Goal: Transaction & Acquisition: Book appointment/travel/reservation

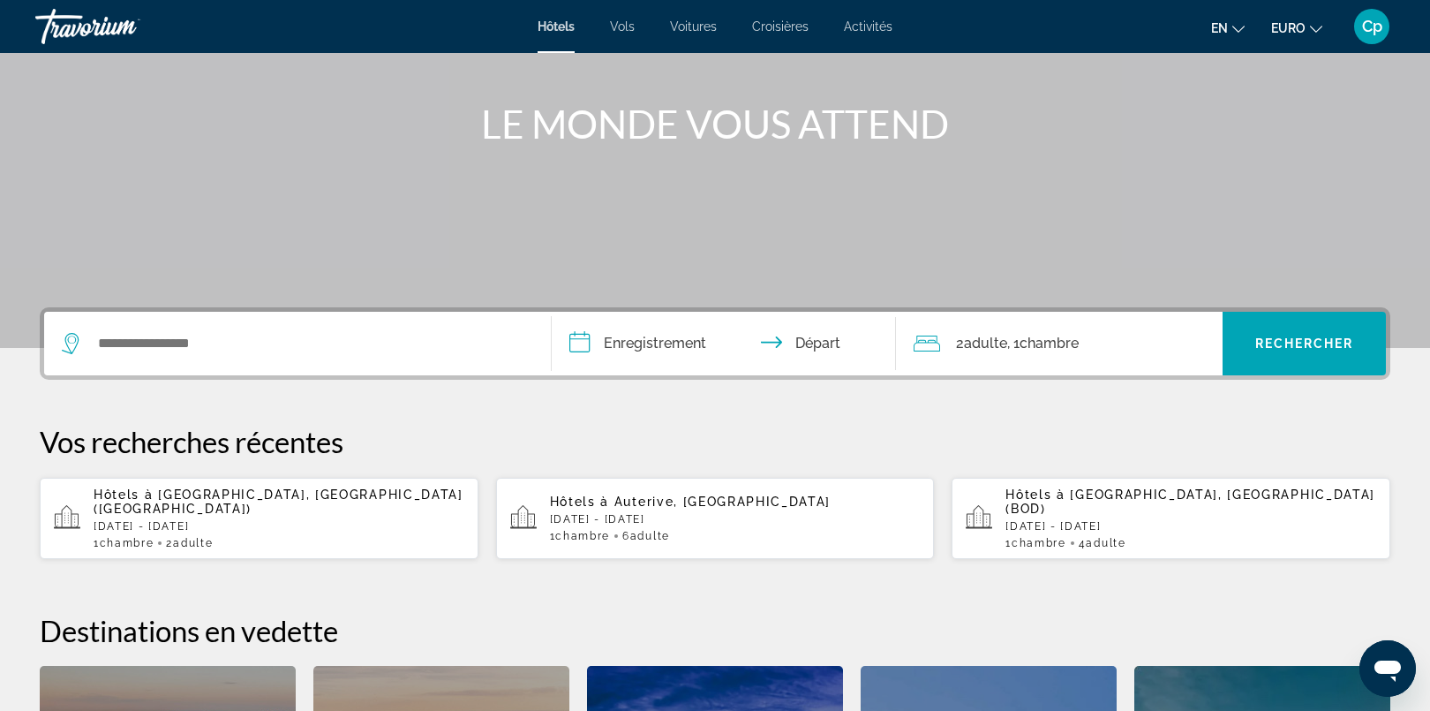
scroll to position [177, 0]
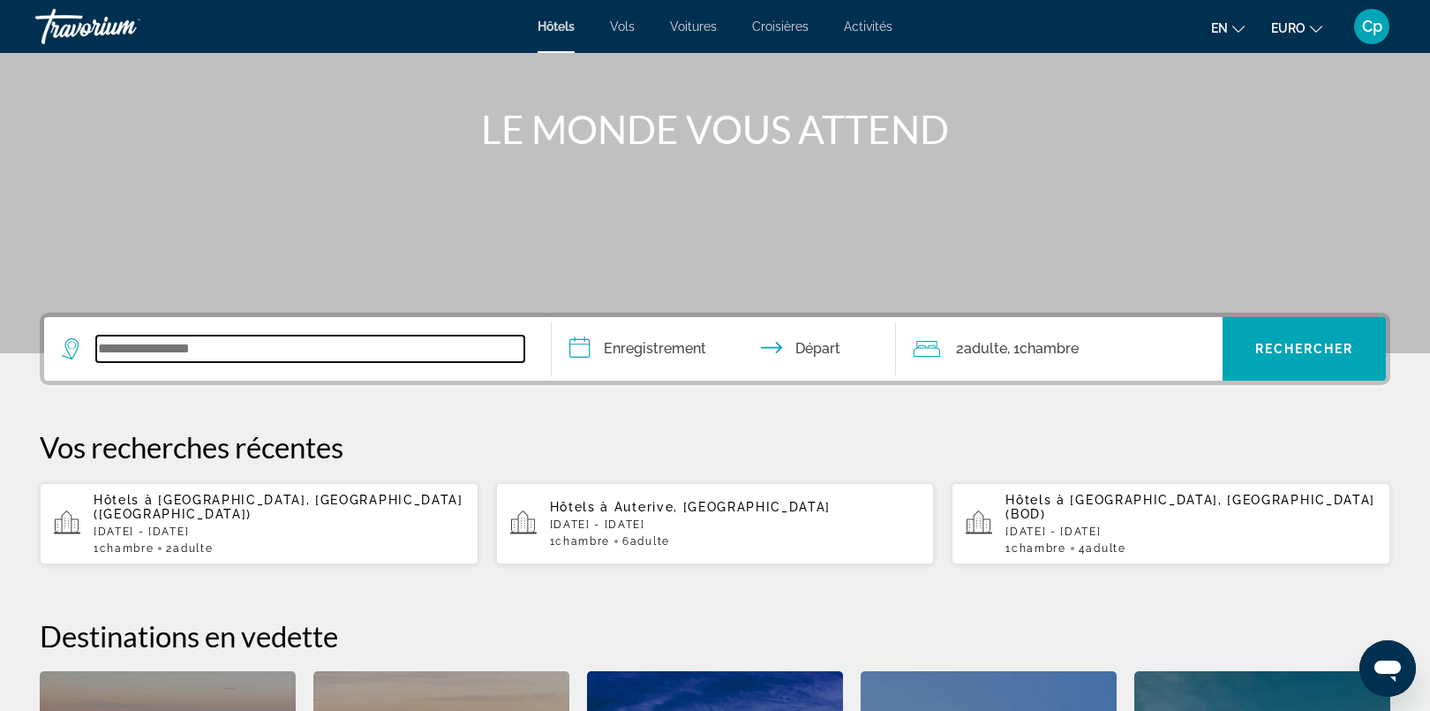
click at [270, 342] on input "Widget de recherche" at bounding box center [310, 348] width 428 height 26
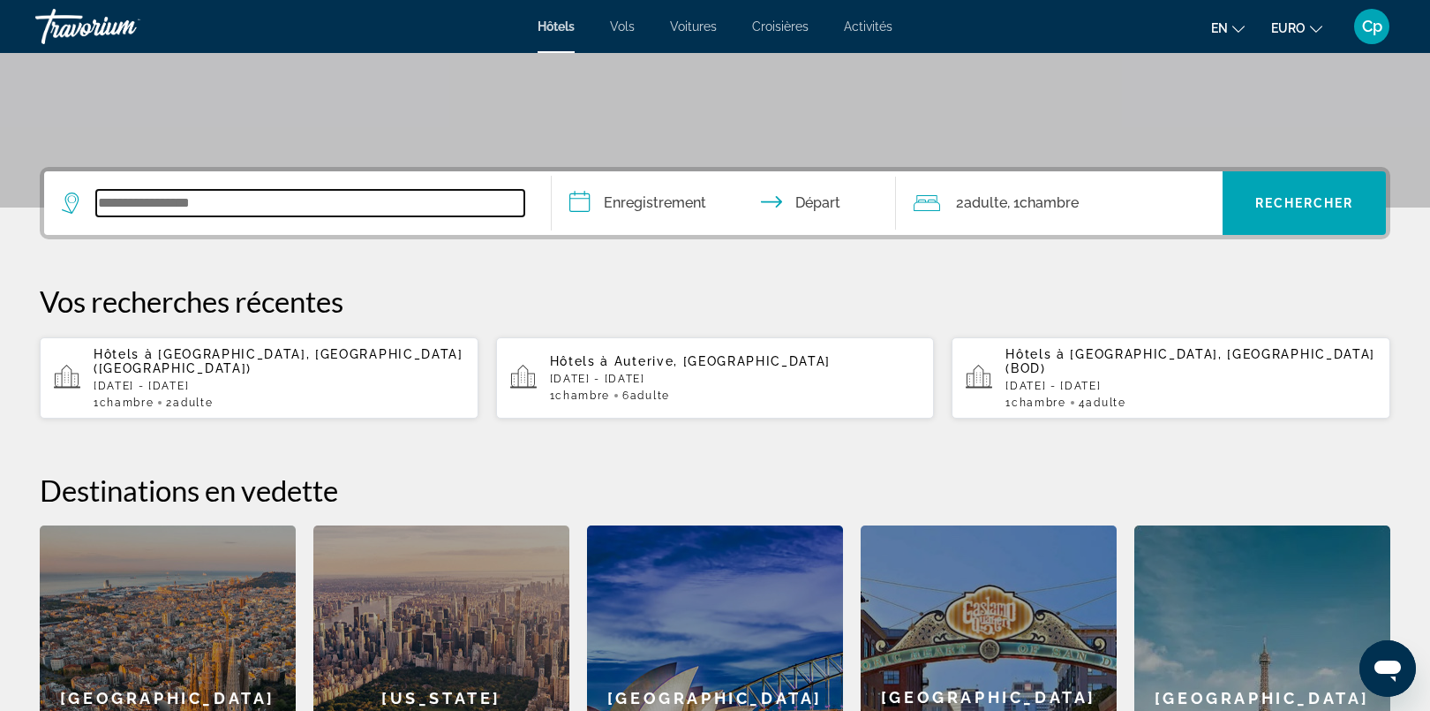
scroll to position [320, 0]
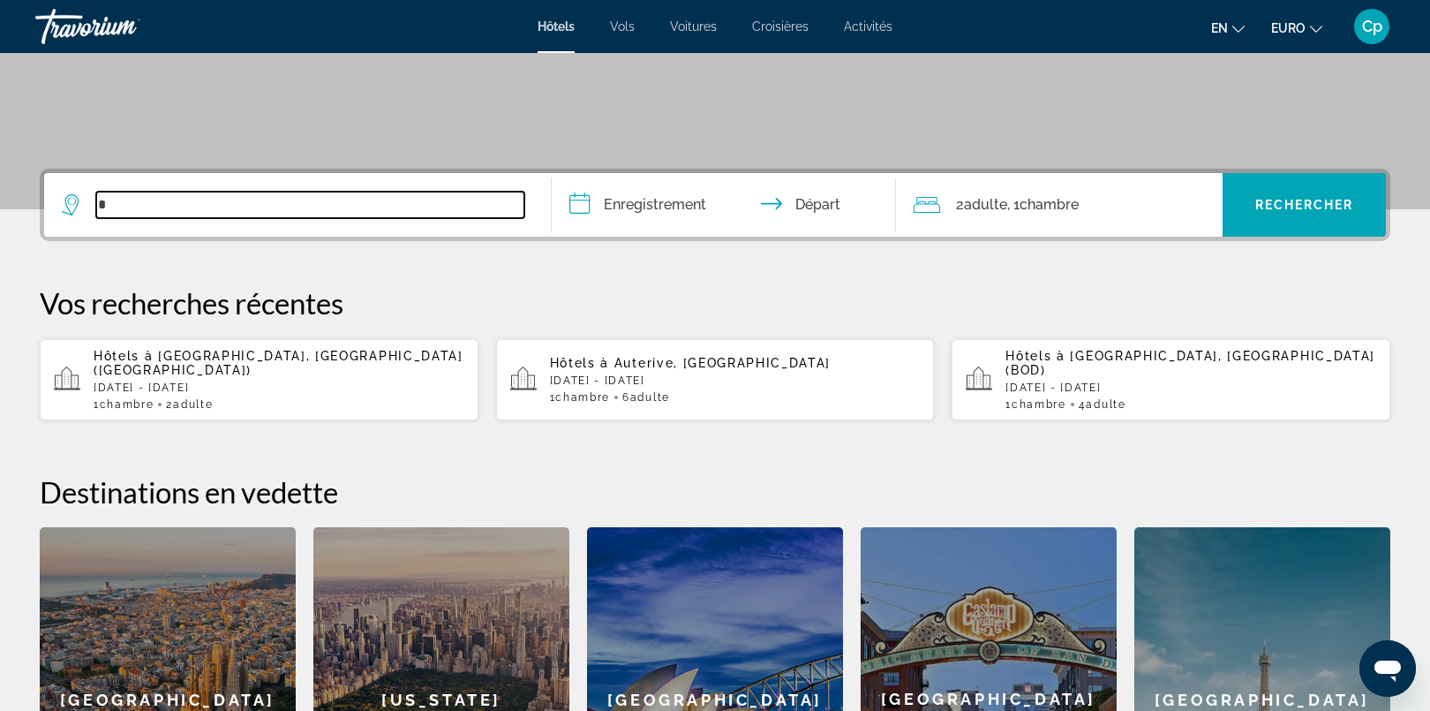
click at [419, 201] on input "Widget de recherche" at bounding box center [310, 205] width 428 height 26
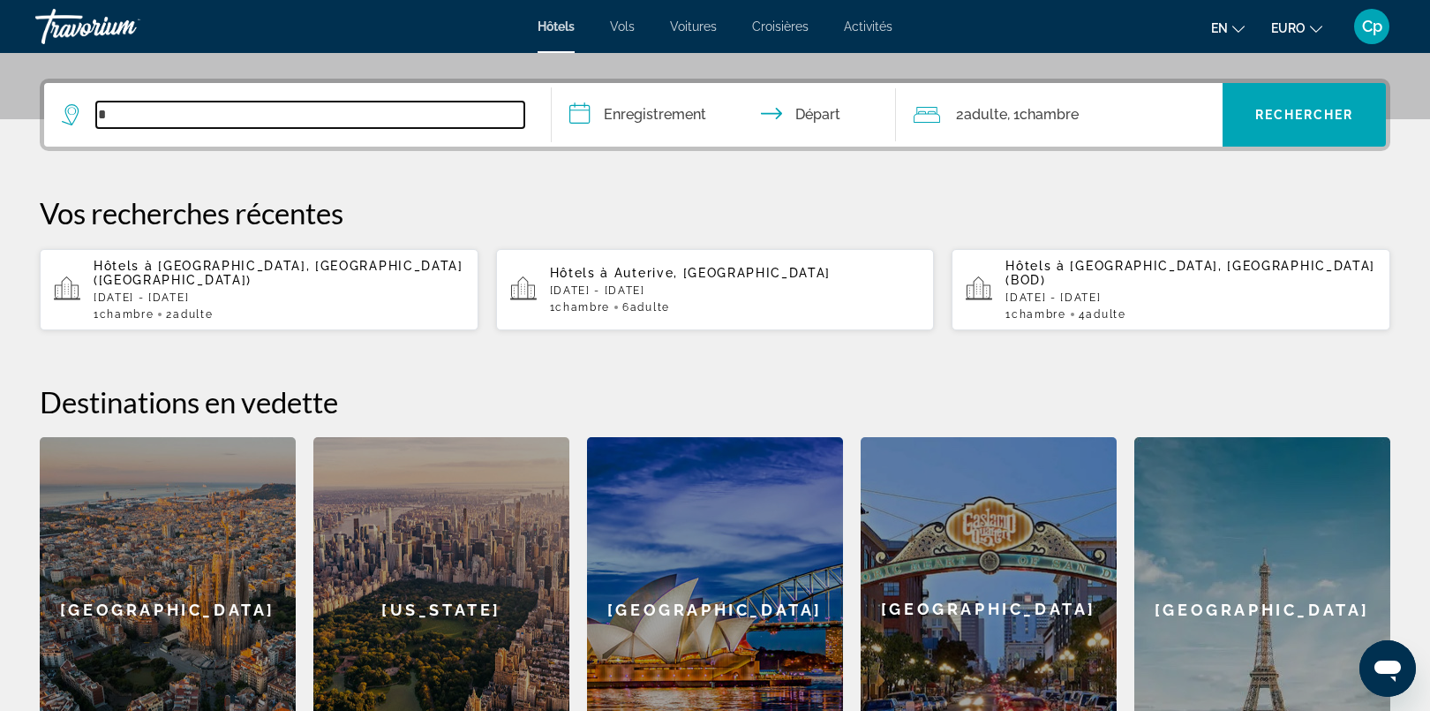
scroll to position [431, 0]
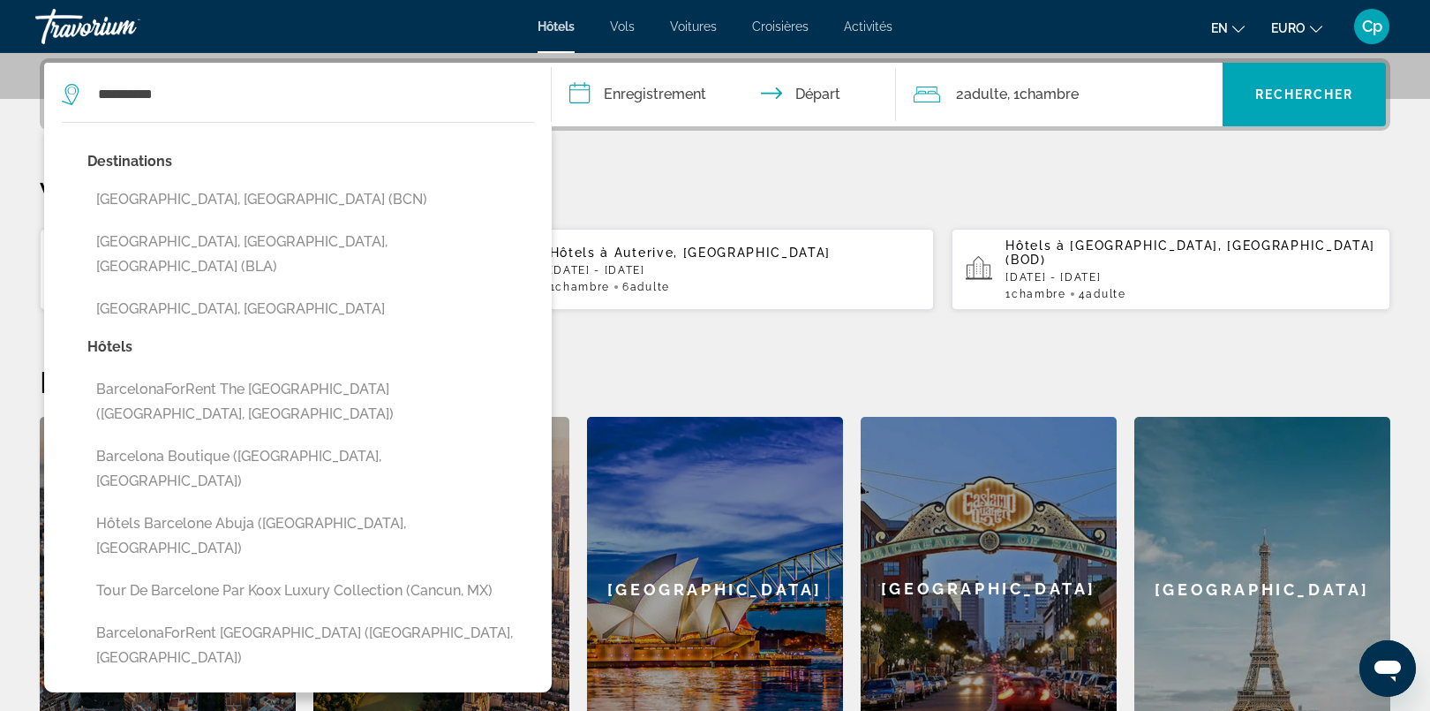
click at [275, 194] on button "[GEOGRAPHIC_DATA], [GEOGRAPHIC_DATA] (BCN)" at bounding box center [310, 200] width 447 height 34
type input "**********"
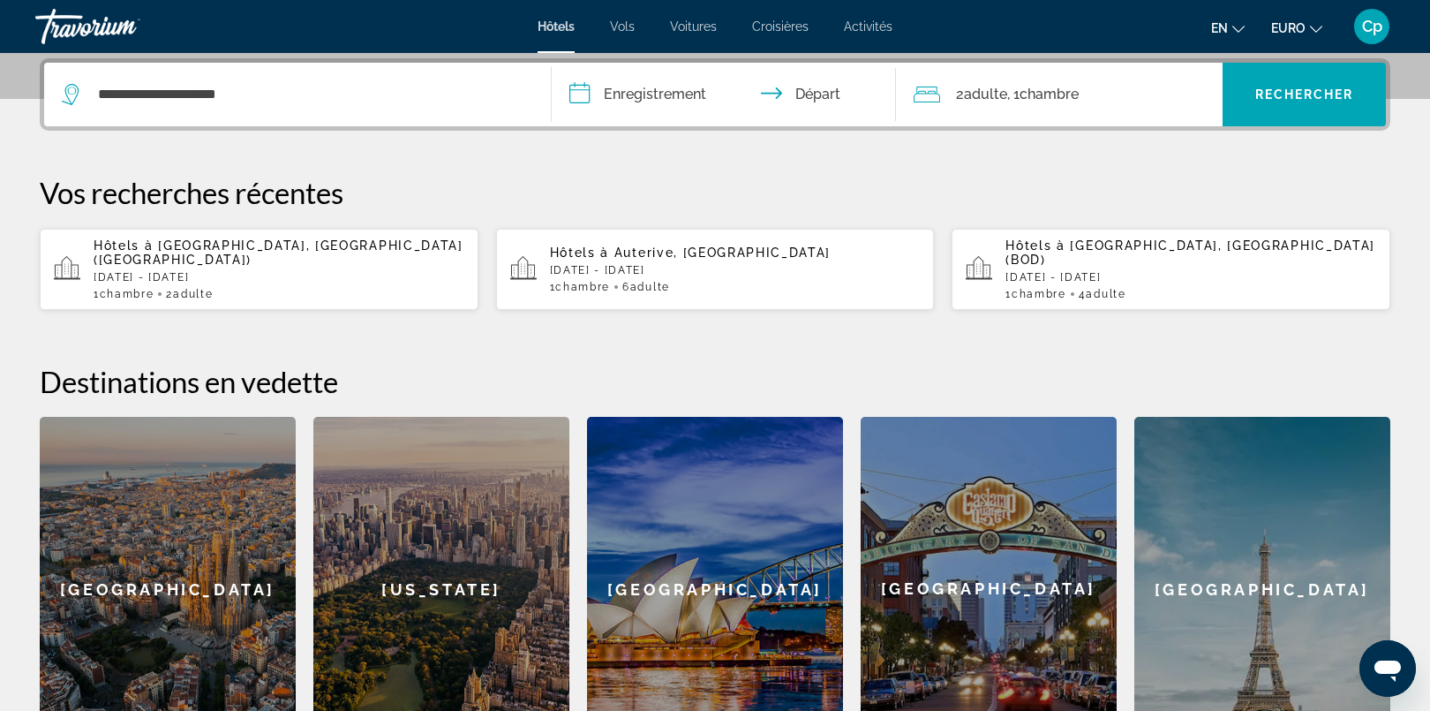
click at [707, 99] on input "**********" at bounding box center [727, 97] width 351 height 69
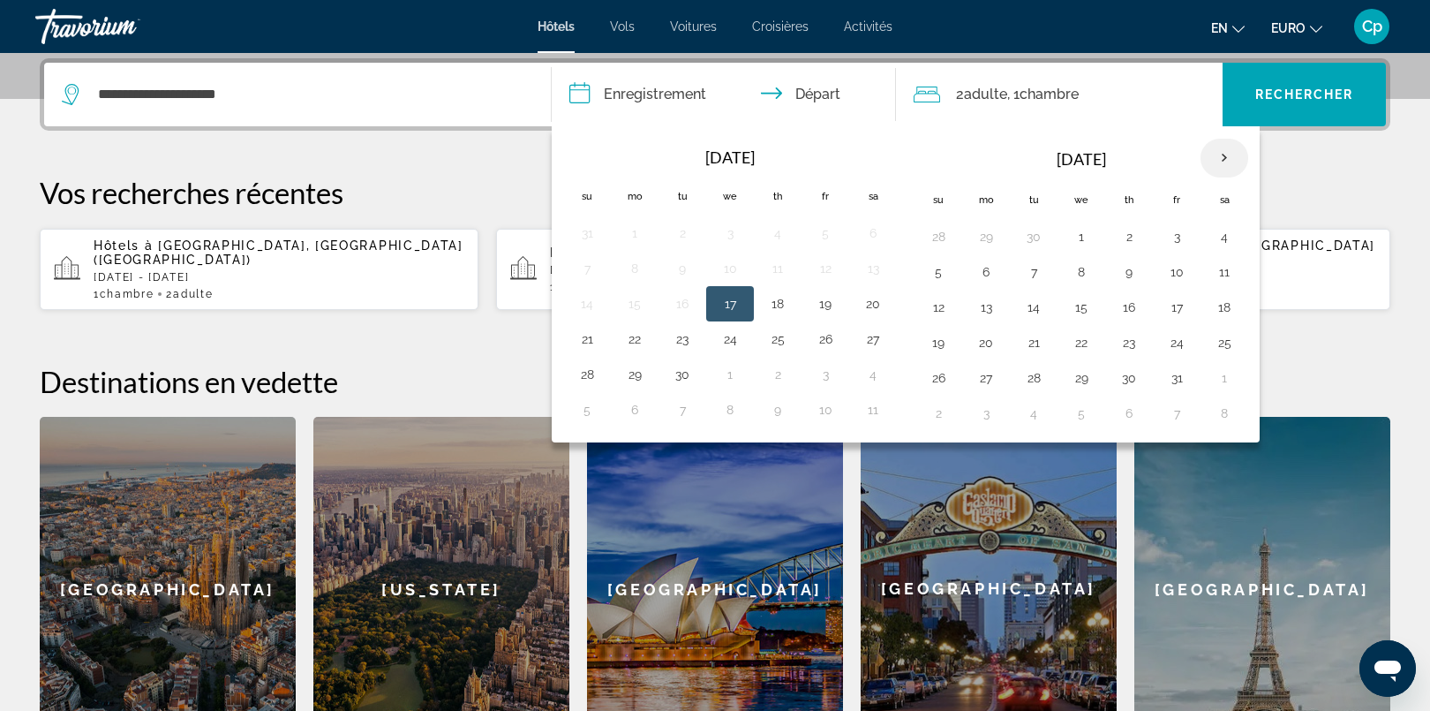
click at [1233, 152] on th "Next month" at bounding box center [1225, 158] width 48 height 39
click at [594, 148] on th "Le mois précédent" at bounding box center [587, 158] width 48 height 39
click at [1239, 153] on th "Next month" at bounding box center [1225, 158] width 48 height 39
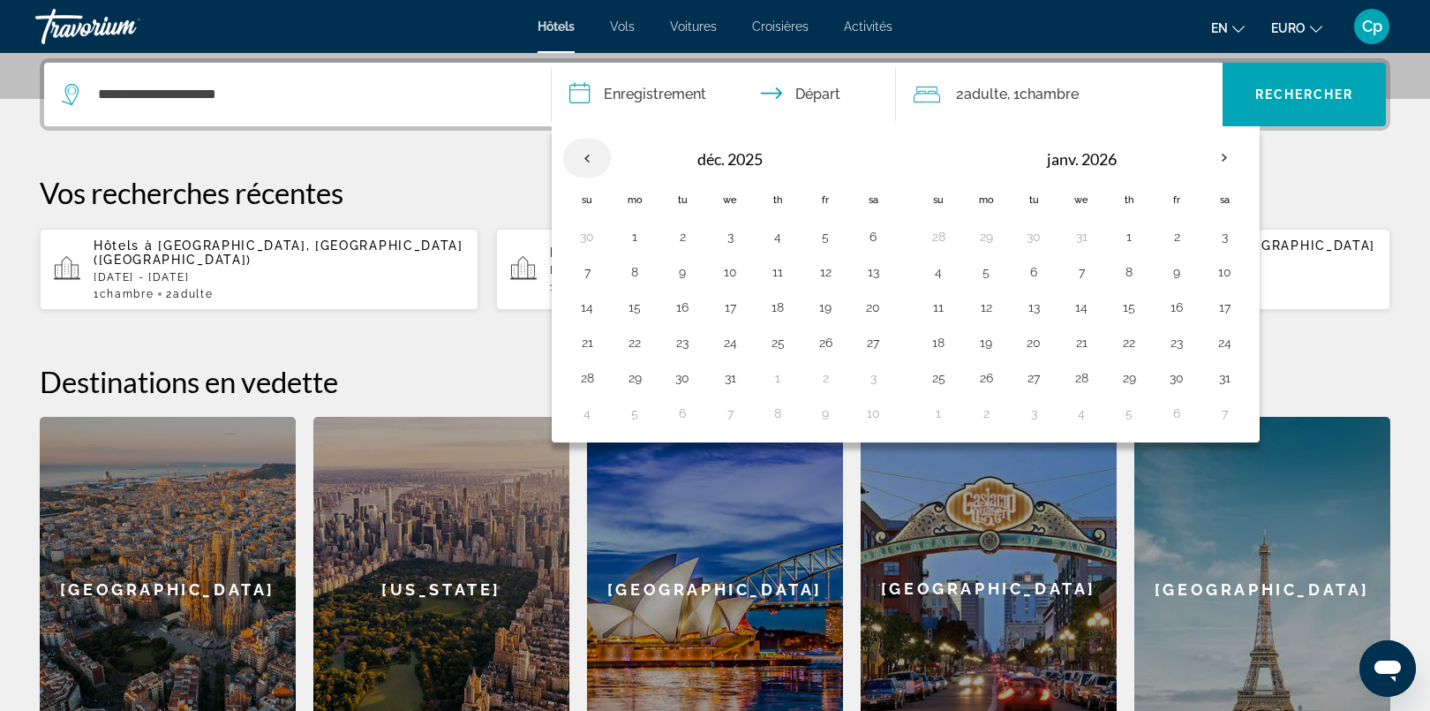
click at [584, 159] on th "Le mois précédent" at bounding box center [587, 158] width 48 height 39
click at [878, 237] on button "1" at bounding box center [873, 236] width 28 height 25
click at [589, 265] on button "2" at bounding box center [587, 272] width 28 height 25
type input "**********"
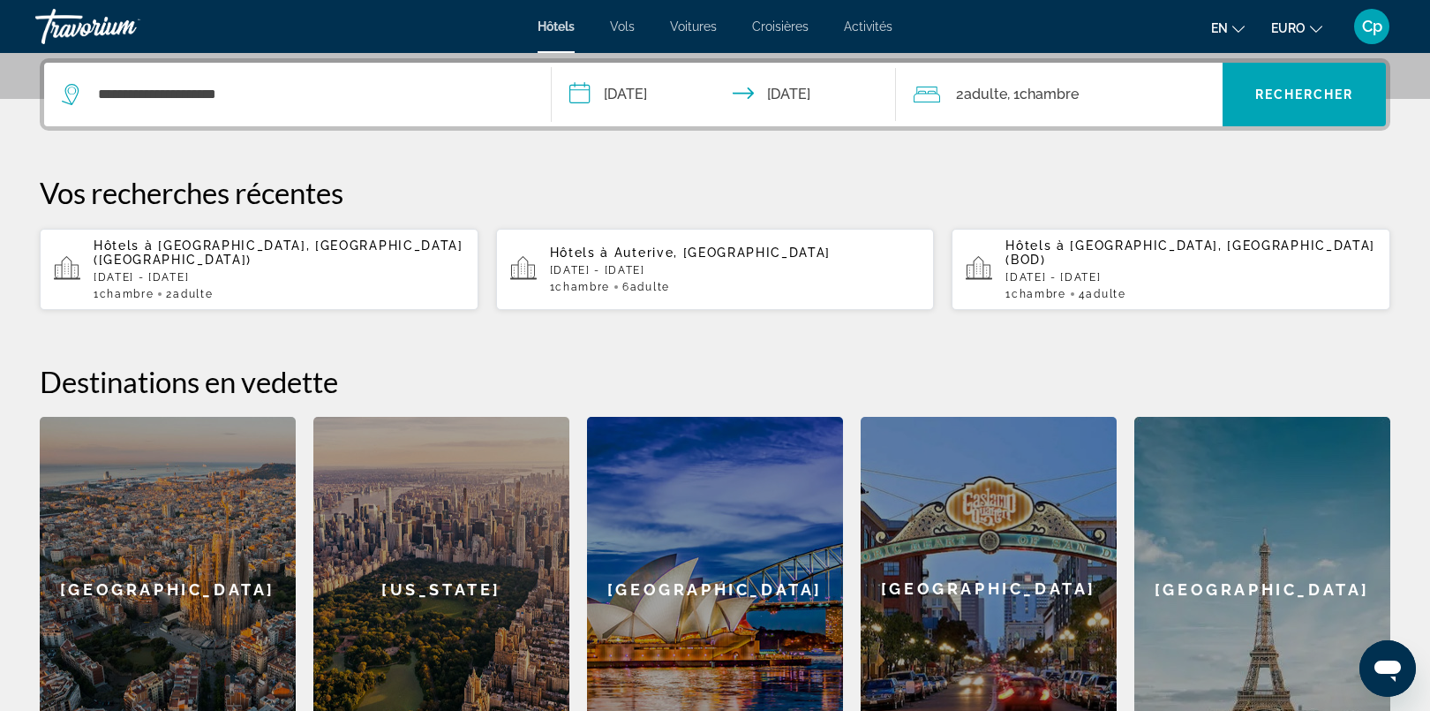
click at [1038, 95] on span "Chambre" at bounding box center [1049, 94] width 59 height 17
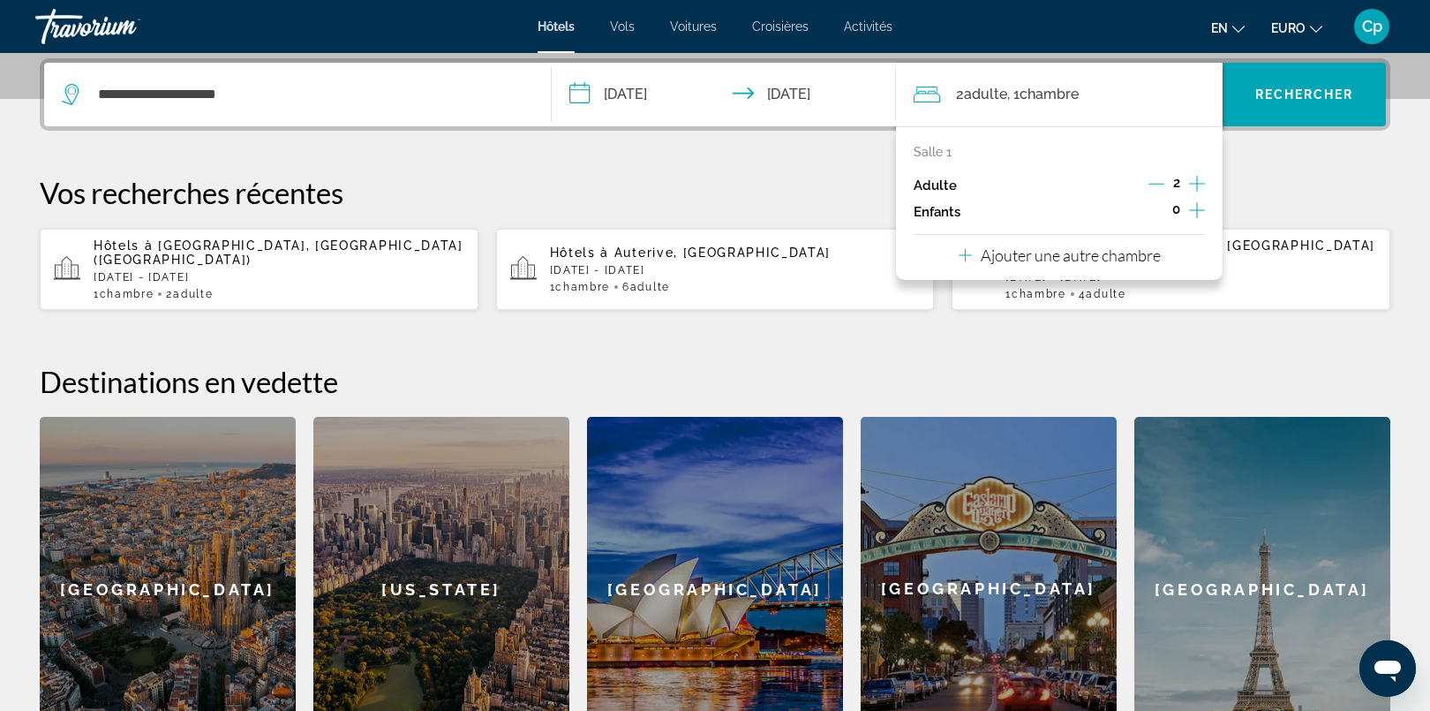
click at [1194, 181] on icon "Augmenter les adultes" at bounding box center [1197, 183] width 16 height 21
click at [1193, 204] on icon "Augmenter les enfants" at bounding box center [1197, 210] width 16 height 21
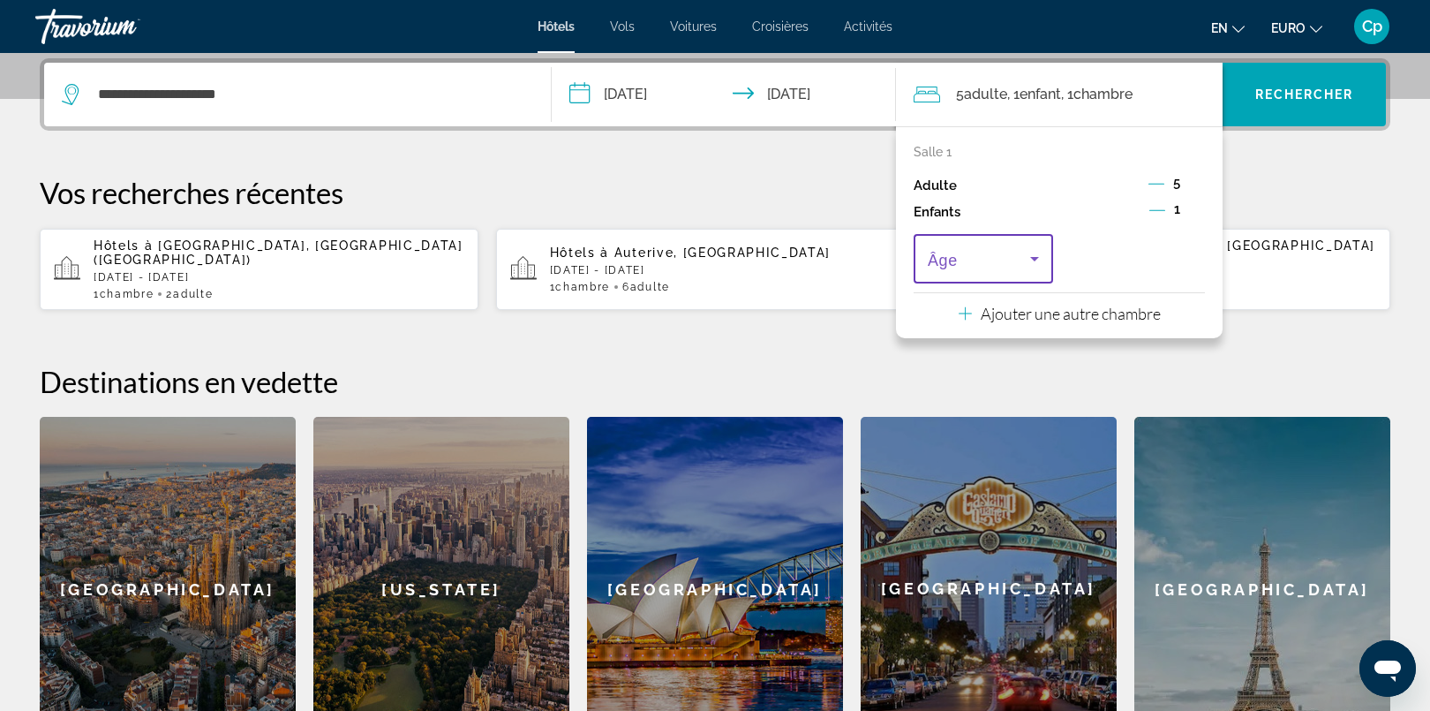
click at [1037, 254] on icon "Voyageurs : 5 adultes, 1 enfant" at bounding box center [1034, 258] width 21 height 21
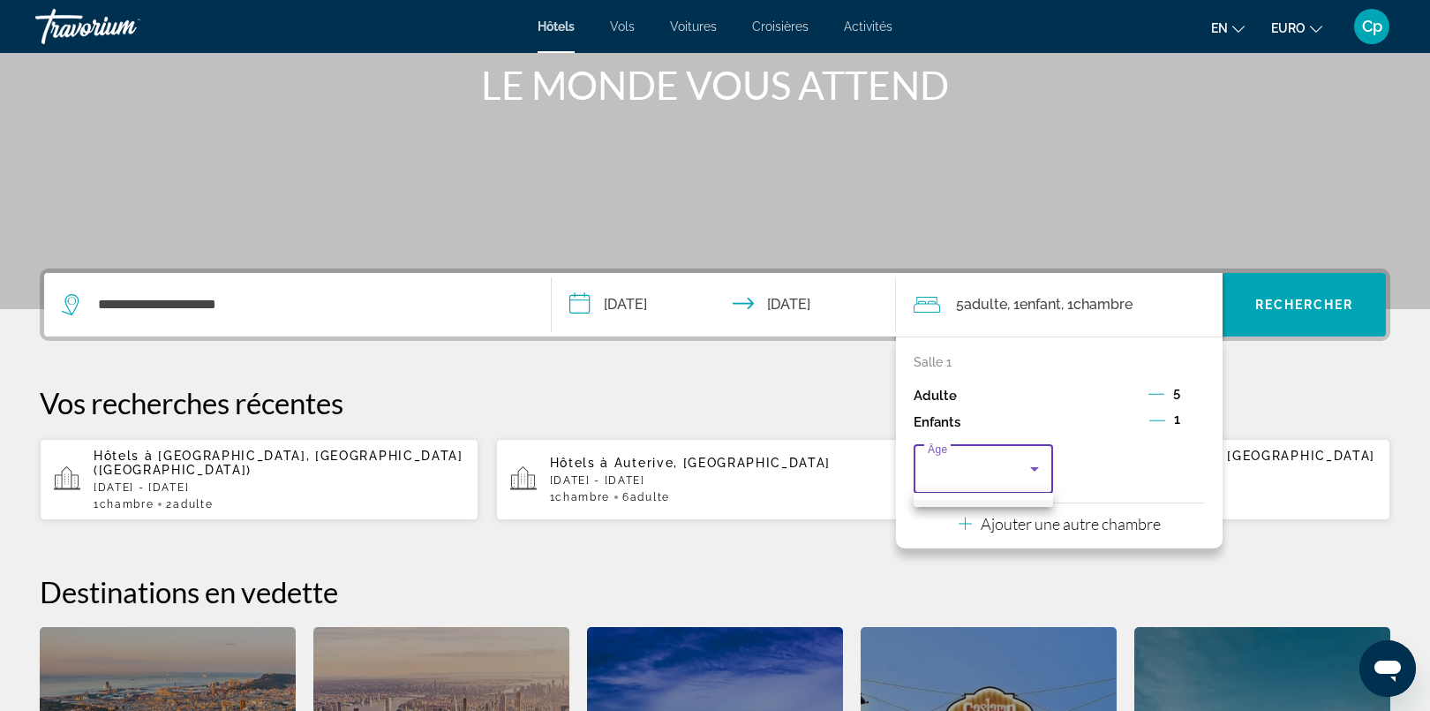
scroll to position [331, 0]
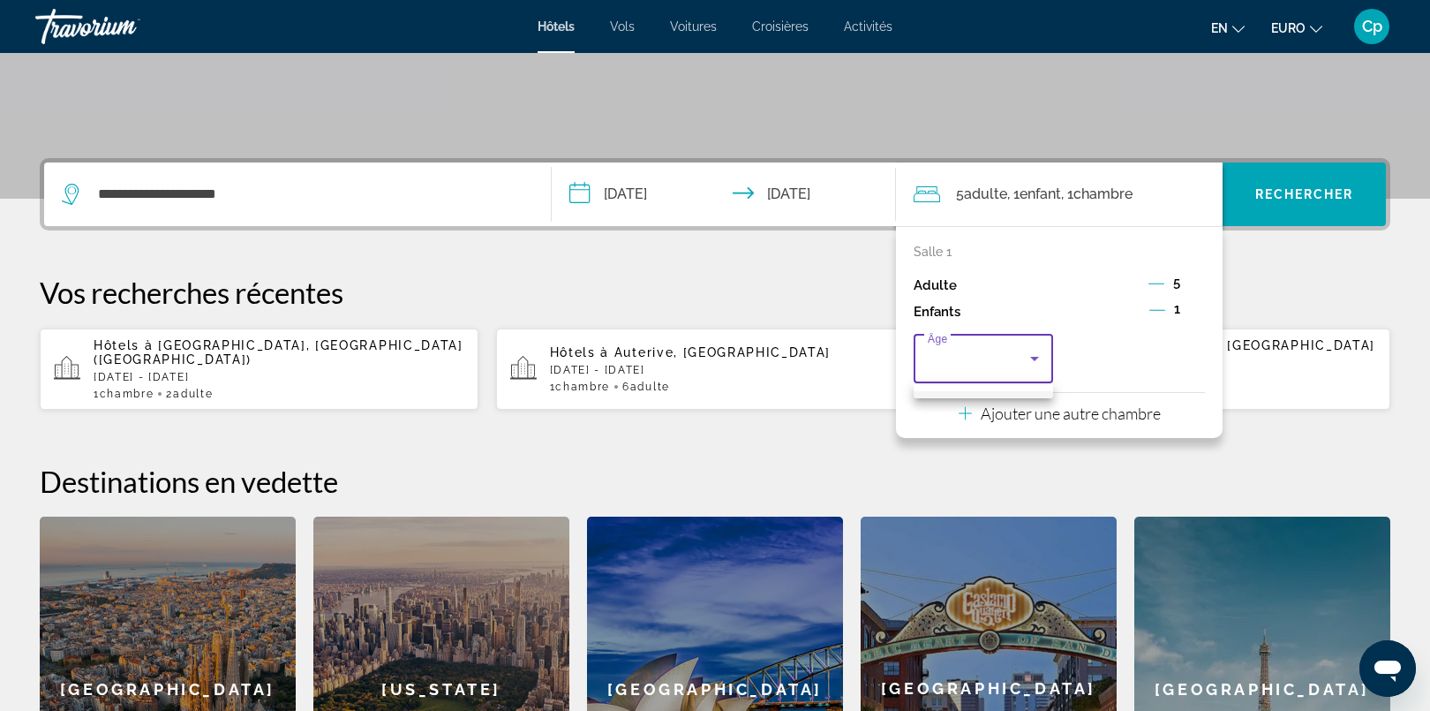
click at [1037, 355] on div at bounding box center [715, 355] width 1430 height 711
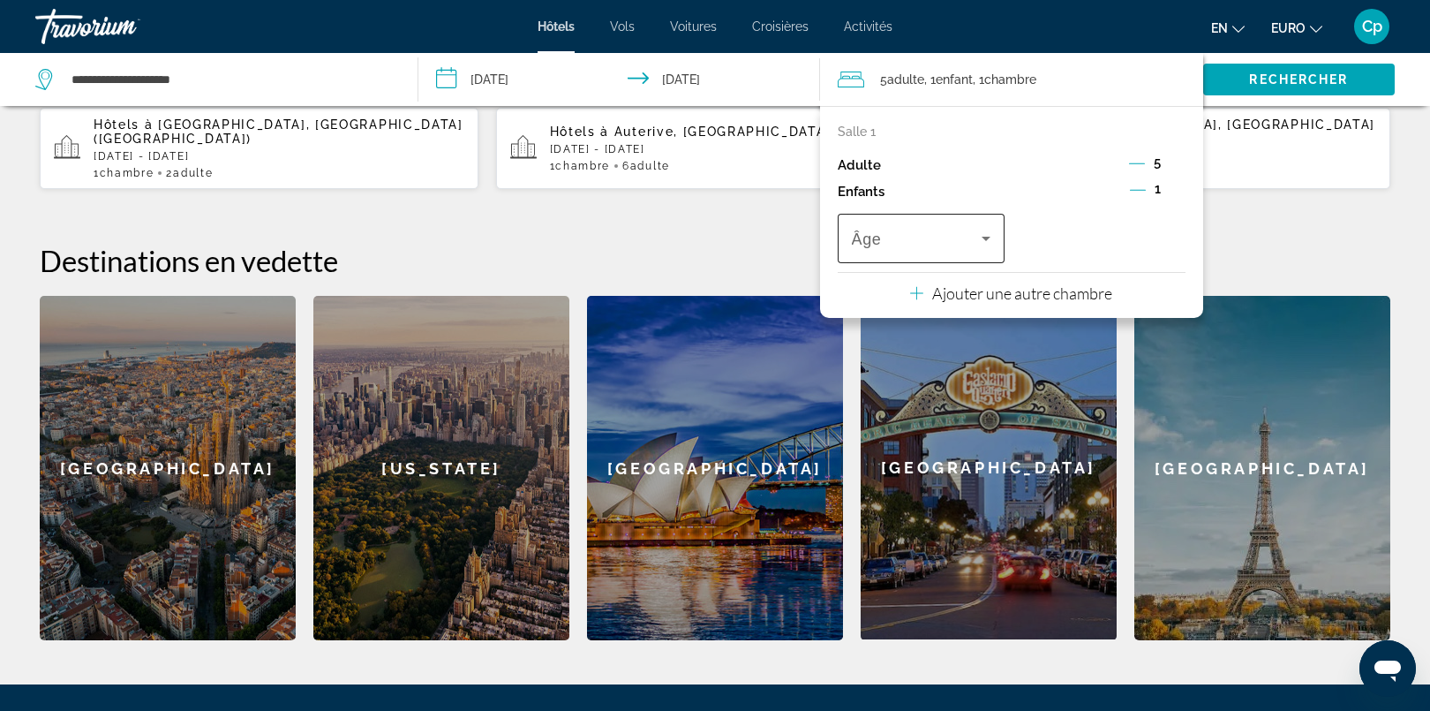
click at [902, 231] on span "Voyageurs : 5 adultes, 1 enfant" at bounding box center [917, 238] width 131 height 21
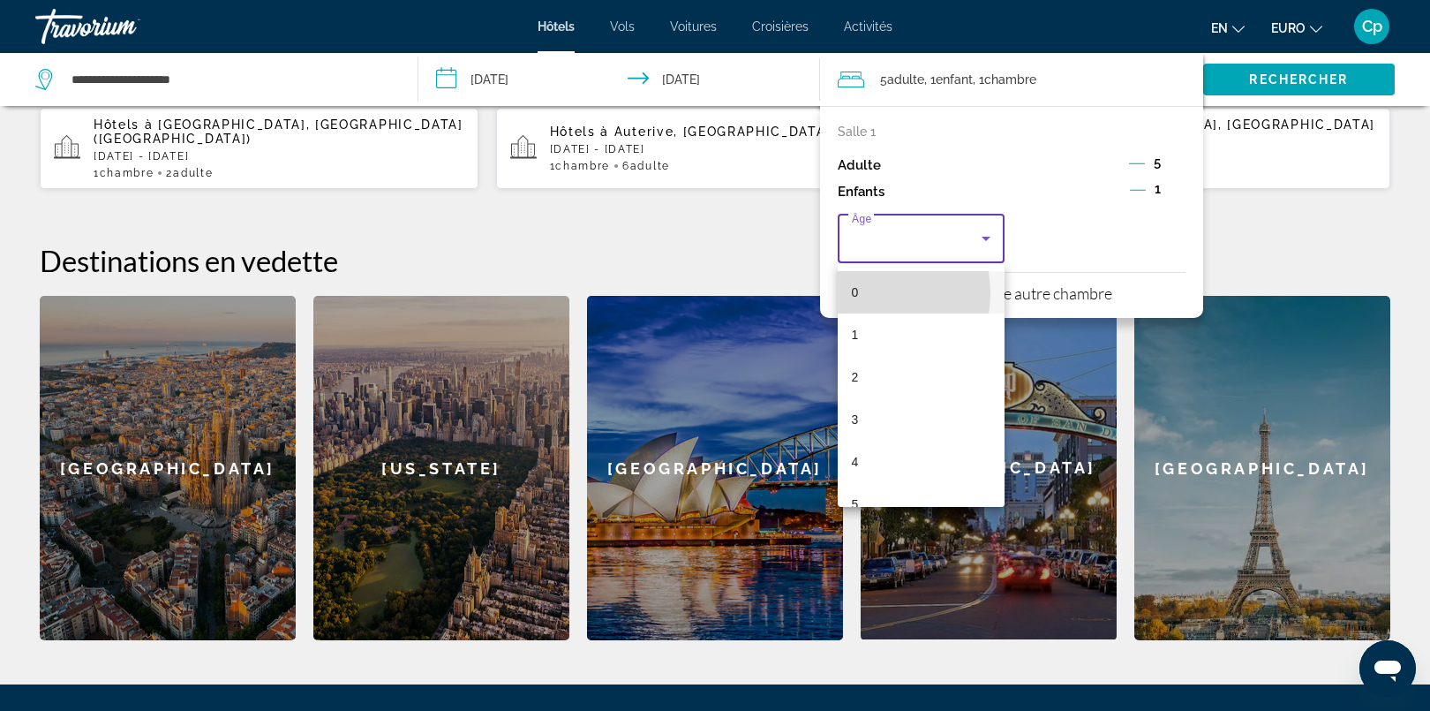
click at [867, 293] on mat-option "0" at bounding box center [922, 292] width 168 height 42
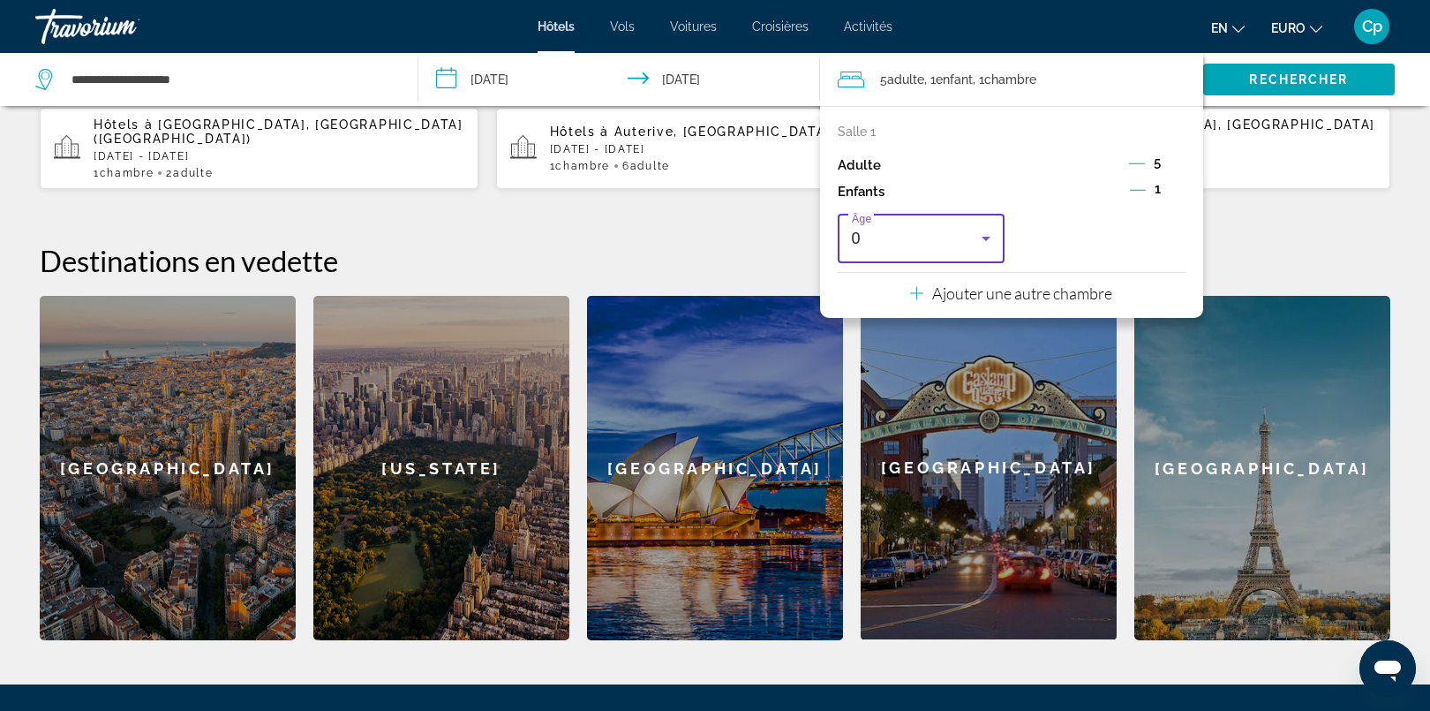
click at [959, 238] on div "0" at bounding box center [917, 238] width 131 height 21
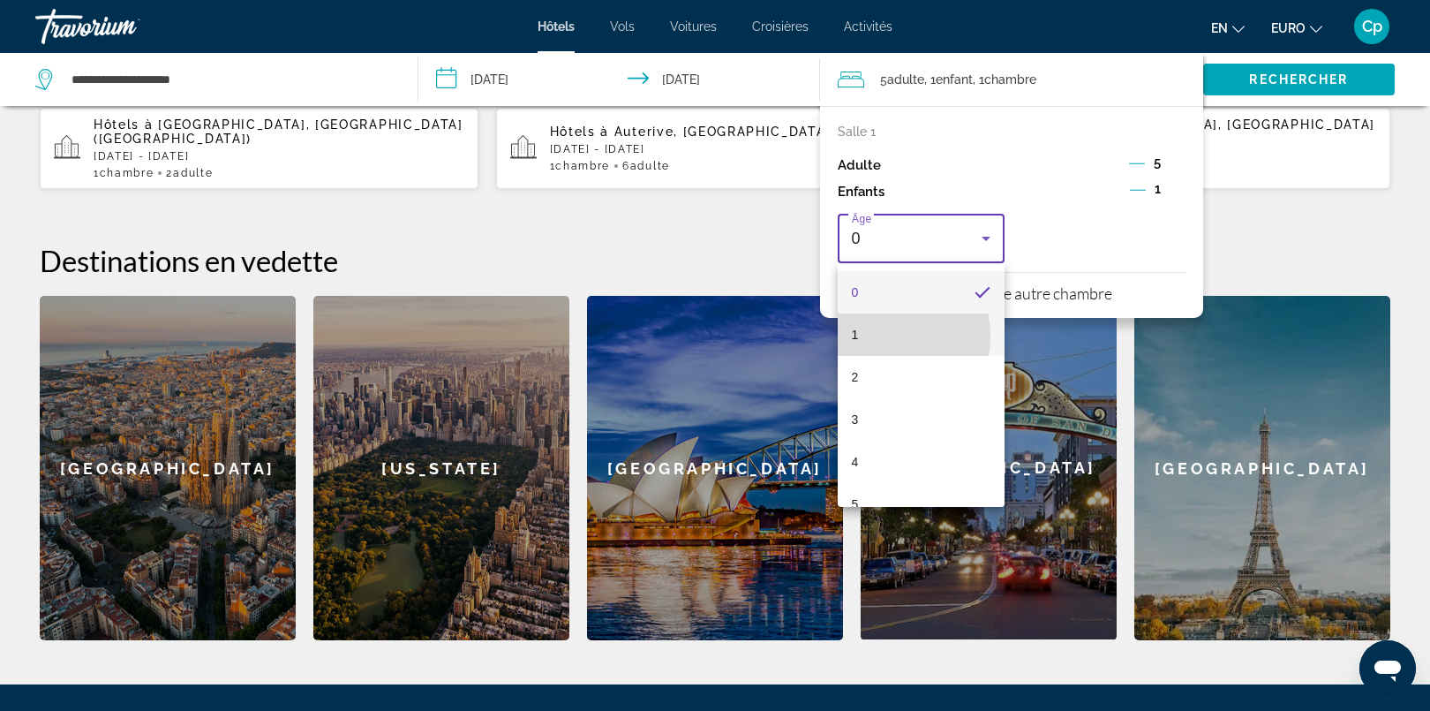
click at [877, 336] on mat-option "1" at bounding box center [922, 334] width 168 height 42
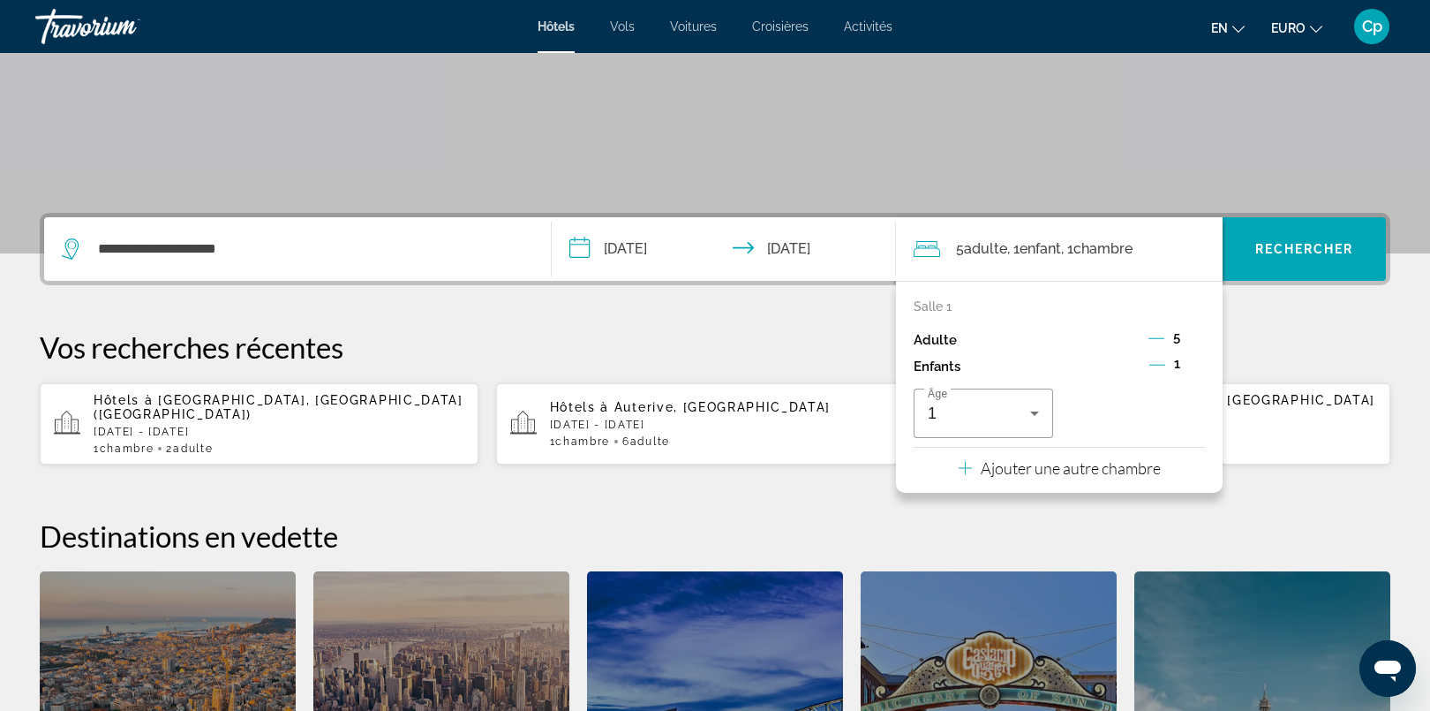
scroll to position [221, 0]
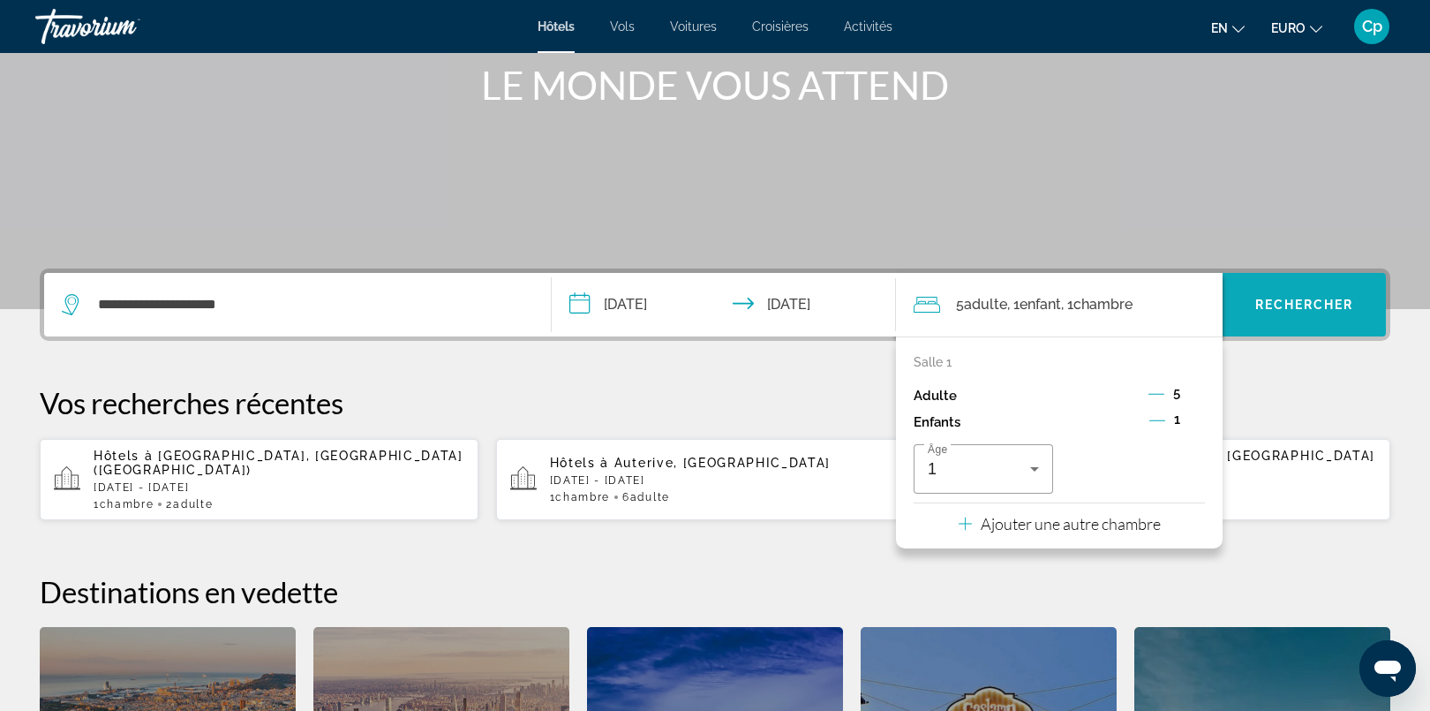
click at [1298, 311] on span "Rechercher" at bounding box center [1304, 304] width 99 height 14
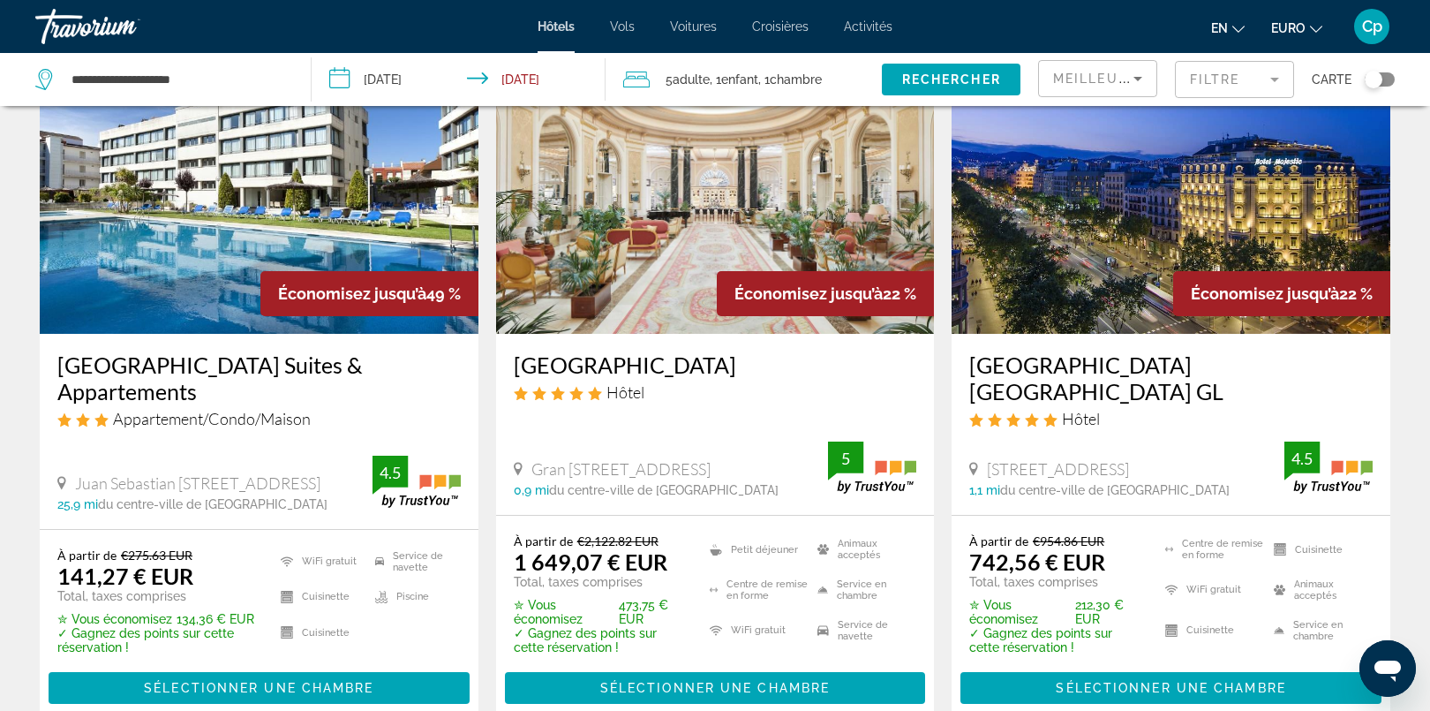
scroll to position [98, 0]
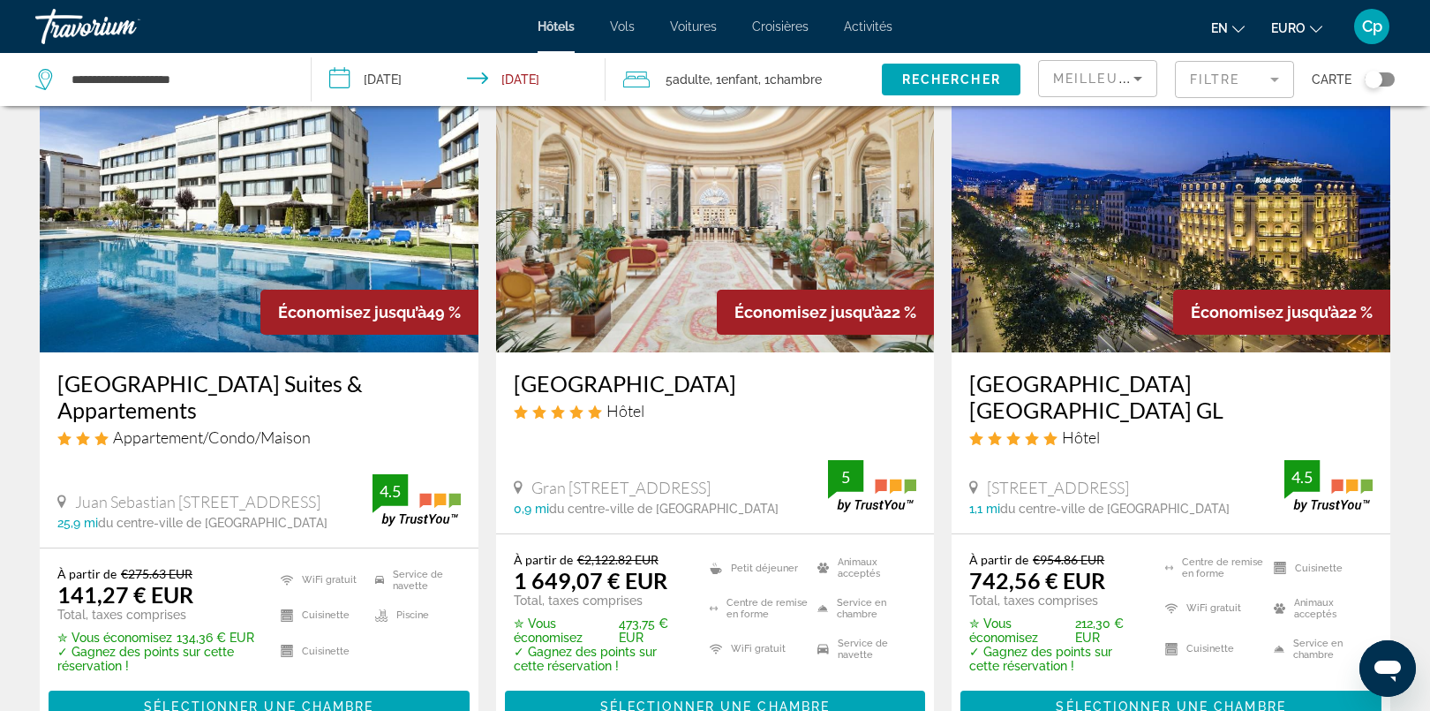
click at [217, 341] on img "Contenu principal" at bounding box center [259, 211] width 439 height 282
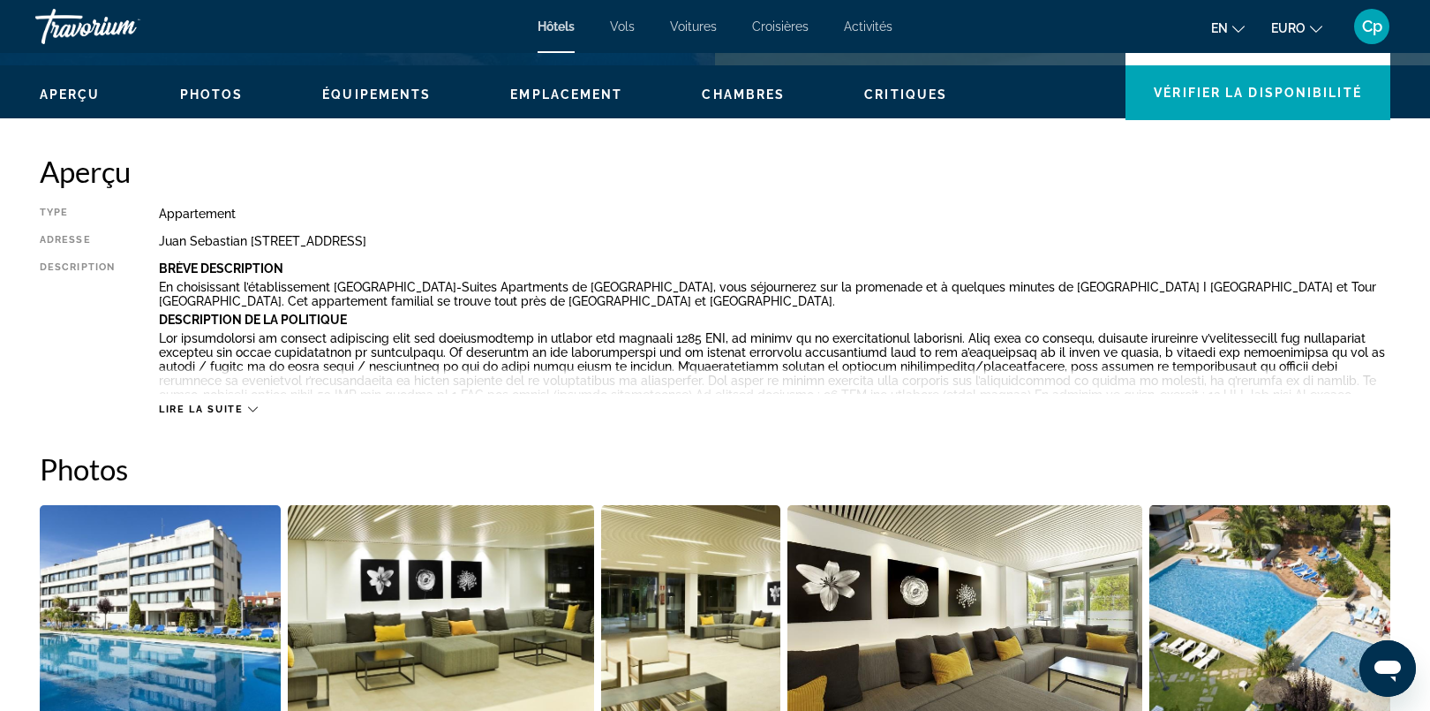
scroll to position [552, 0]
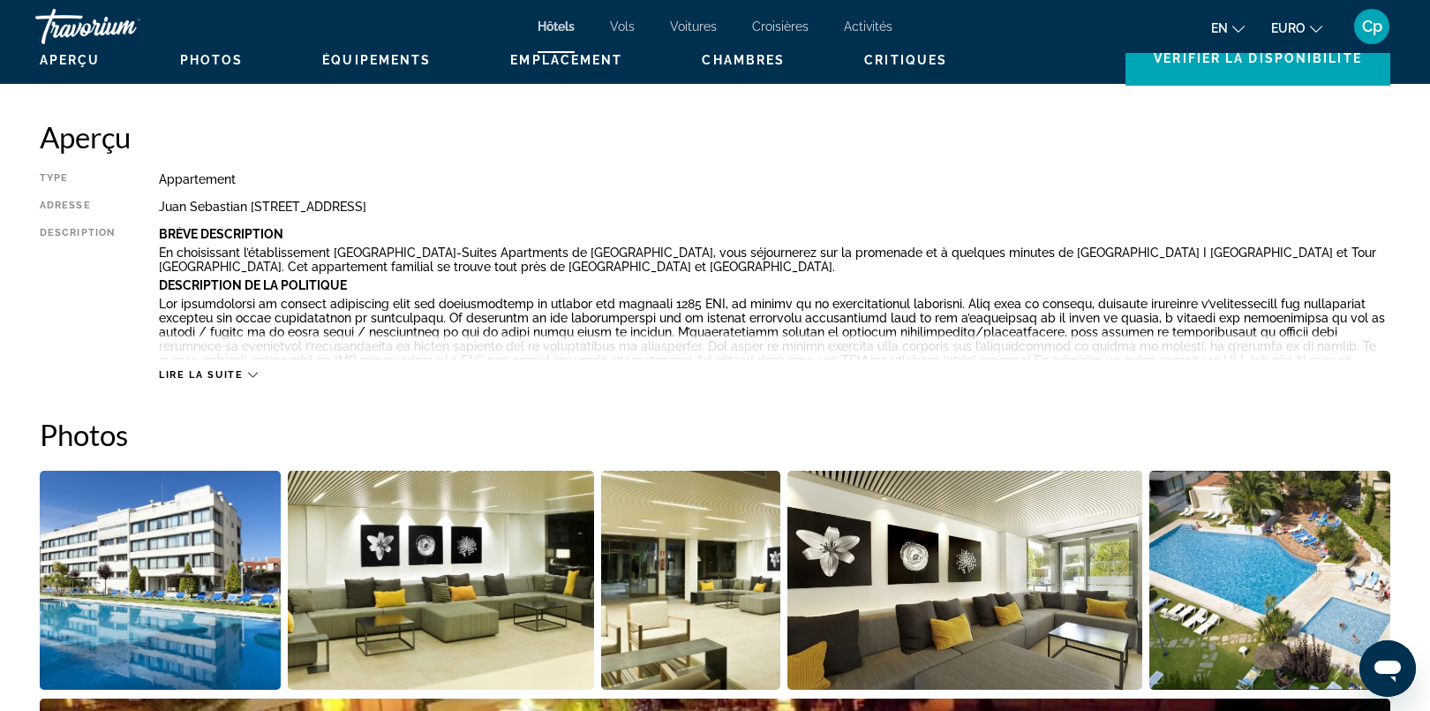
click at [200, 373] on span "Lire la suite" at bounding box center [201, 374] width 84 height 11
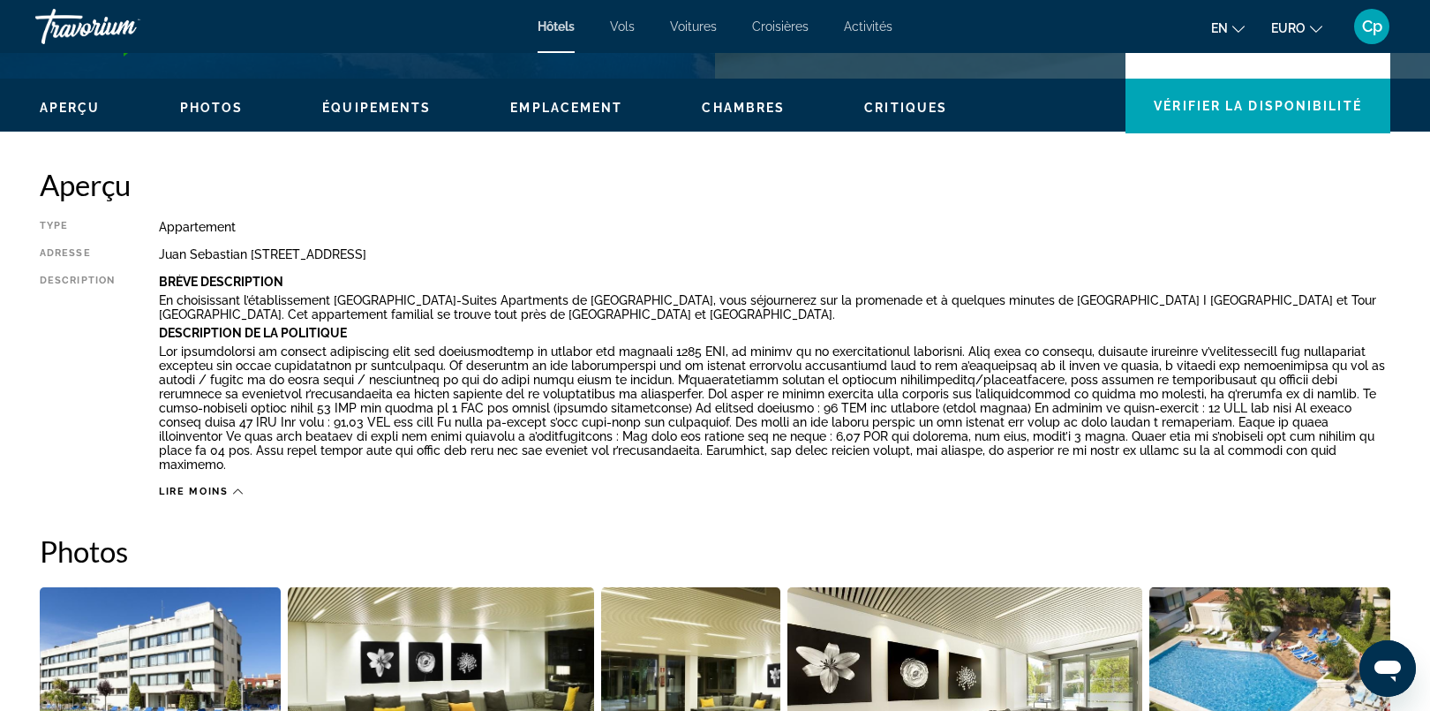
scroll to position [394, 0]
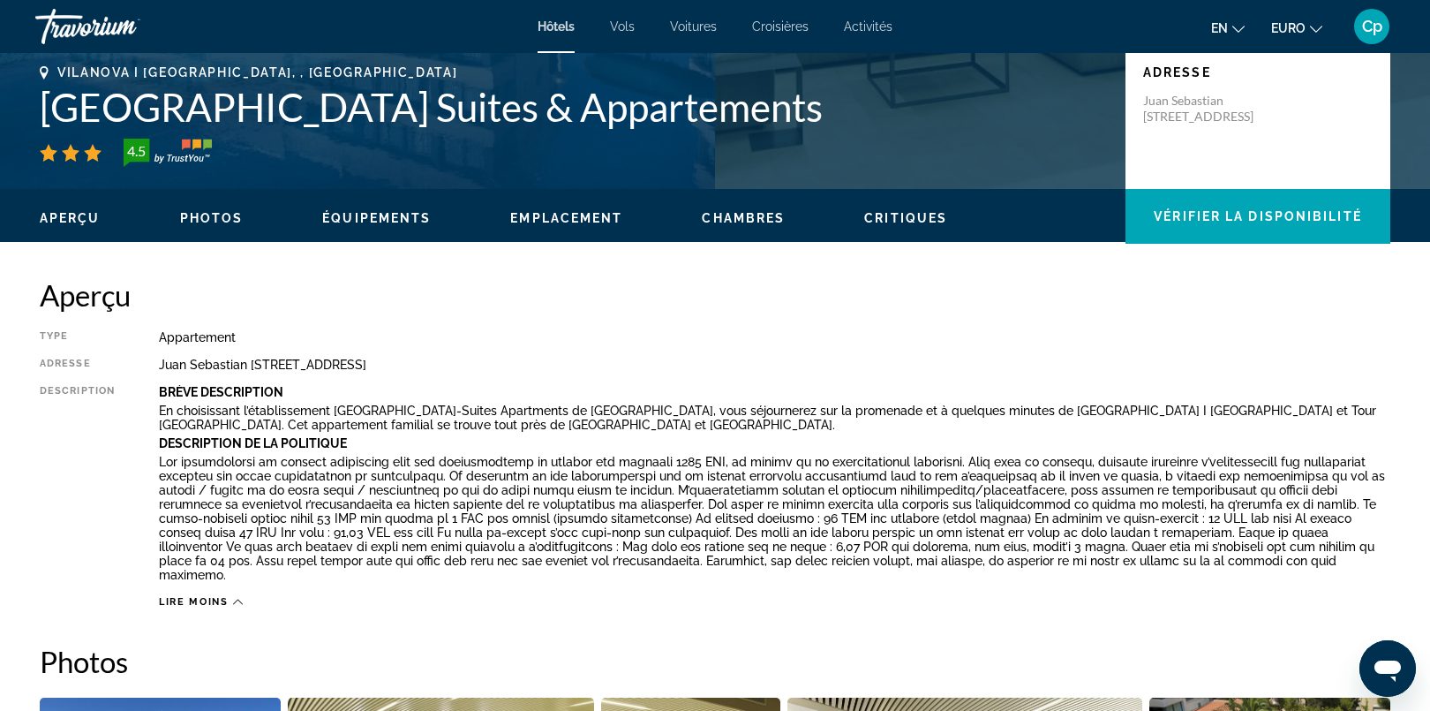
click at [599, 208] on ul "Aperçu Photos Équipements Emplacement Chambres Critiques Vérifier la disponibil…" at bounding box center [715, 216] width 1351 height 19
click at [574, 214] on span "Emplacement" at bounding box center [566, 218] width 112 height 14
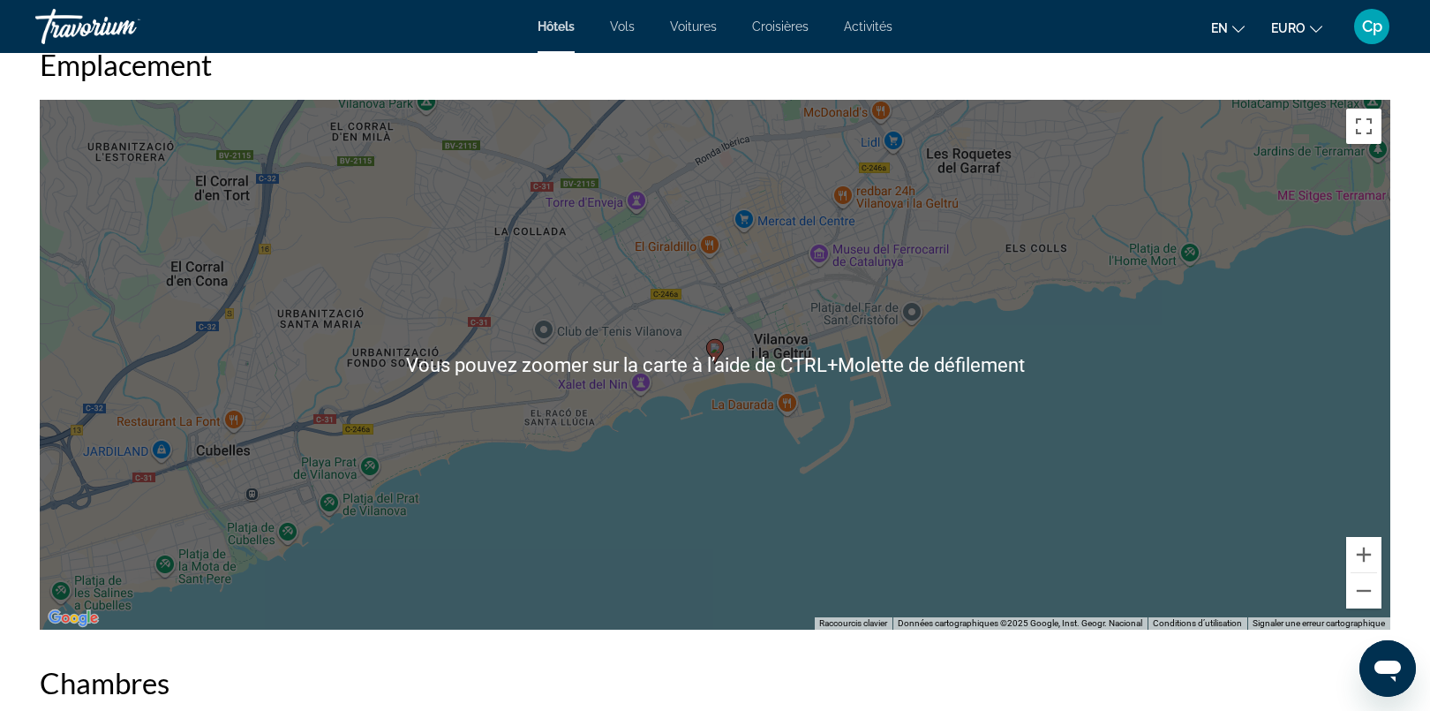
scroll to position [1670, 0]
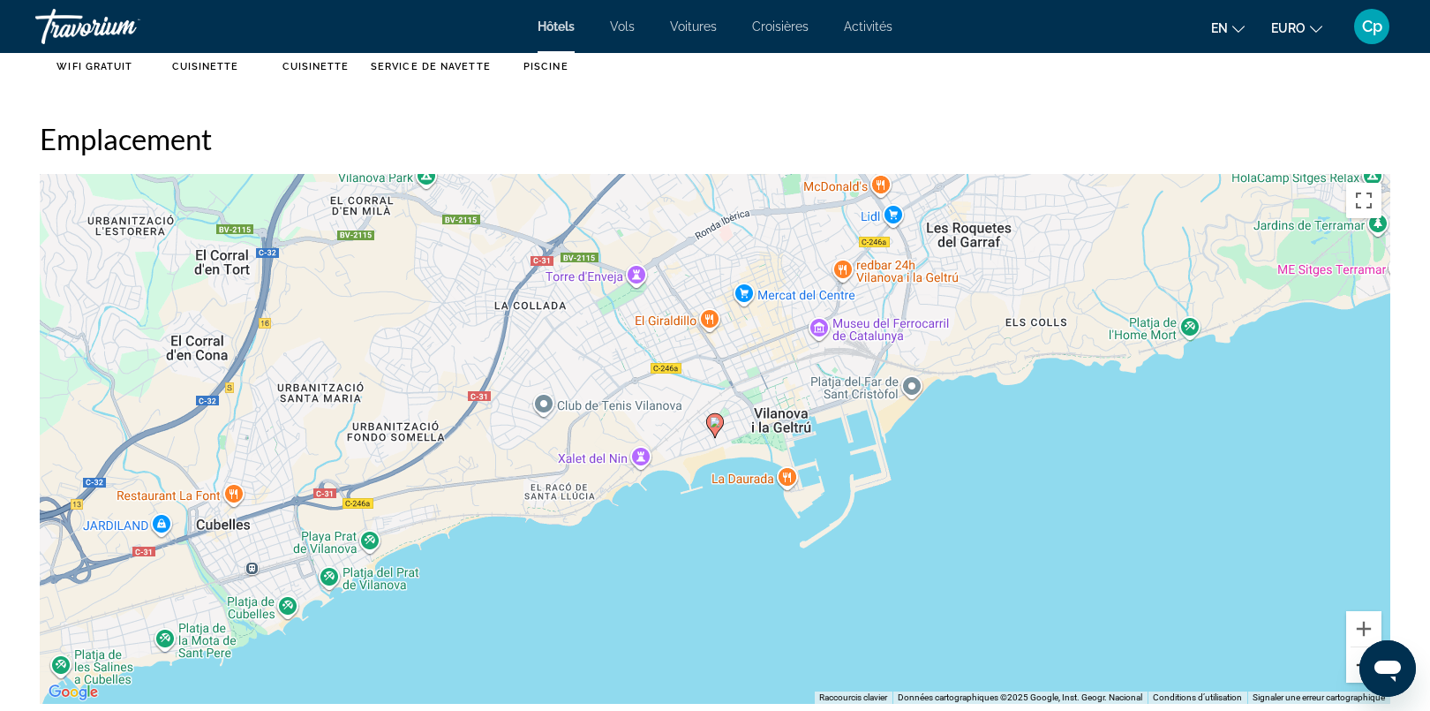
click at [1359, 647] on button "Zoom arrière" at bounding box center [1363, 664] width 35 height 35
